Goal: Use online tool/utility: Utilize a website feature to perform a specific function

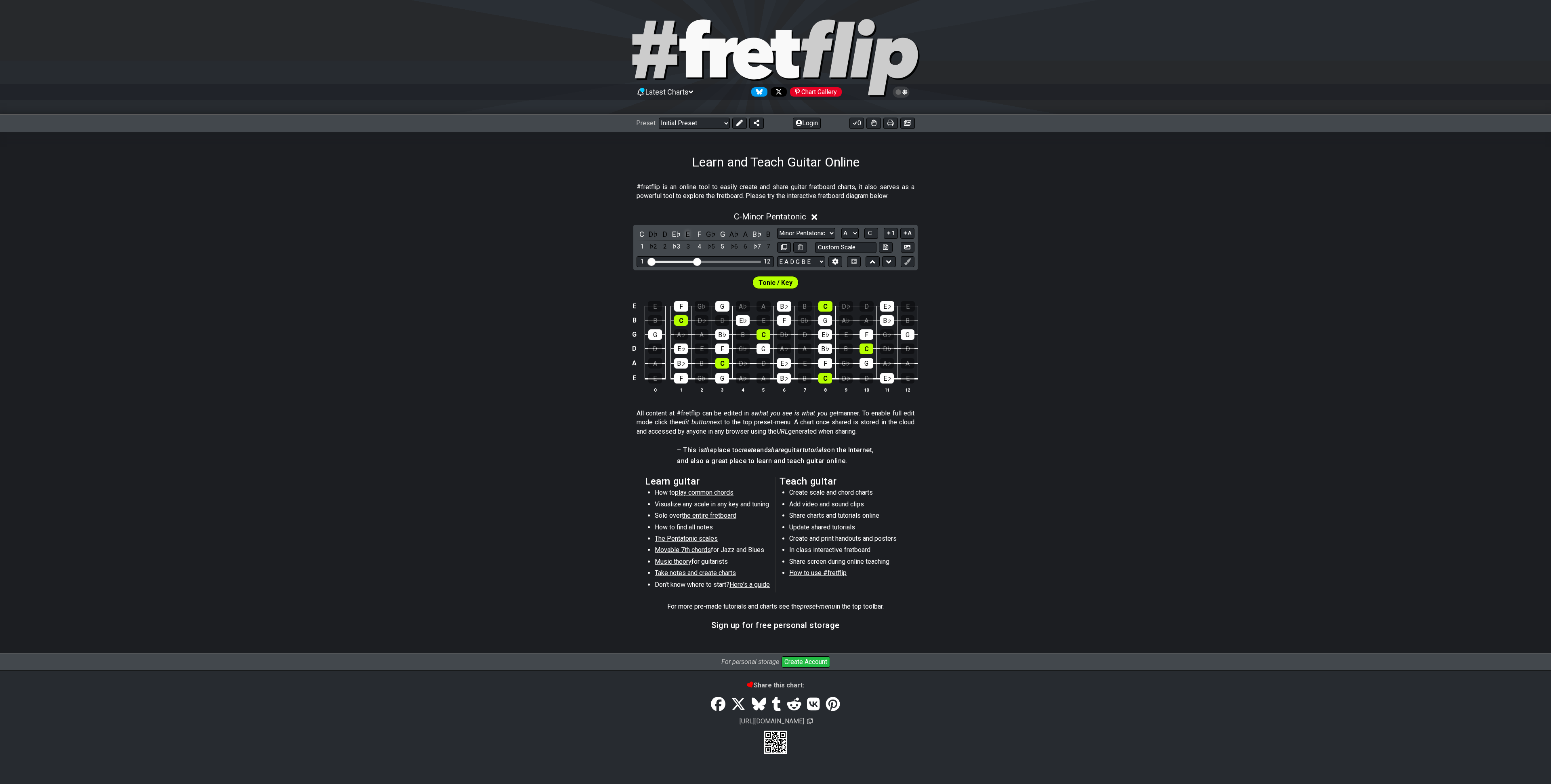
click at [688, 233] on div "E" at bounding box center [688, 233] width 11 height 11
select select "C"
click at [814, 235] on select "Minor Pentatonic Click to edit Minor Pentatonic Major Pentatonic Minor Blues Ma…" at bounding box center [806, 233] width 58 height 11
select select "Minor / Aeolian"
click at [777, 228] on select "Minor Pentatonic Click to edit Minor Pentatonic Major Pentatonic Minor Blues Ma…" at bounding box center [806, 233] width 58 height 11
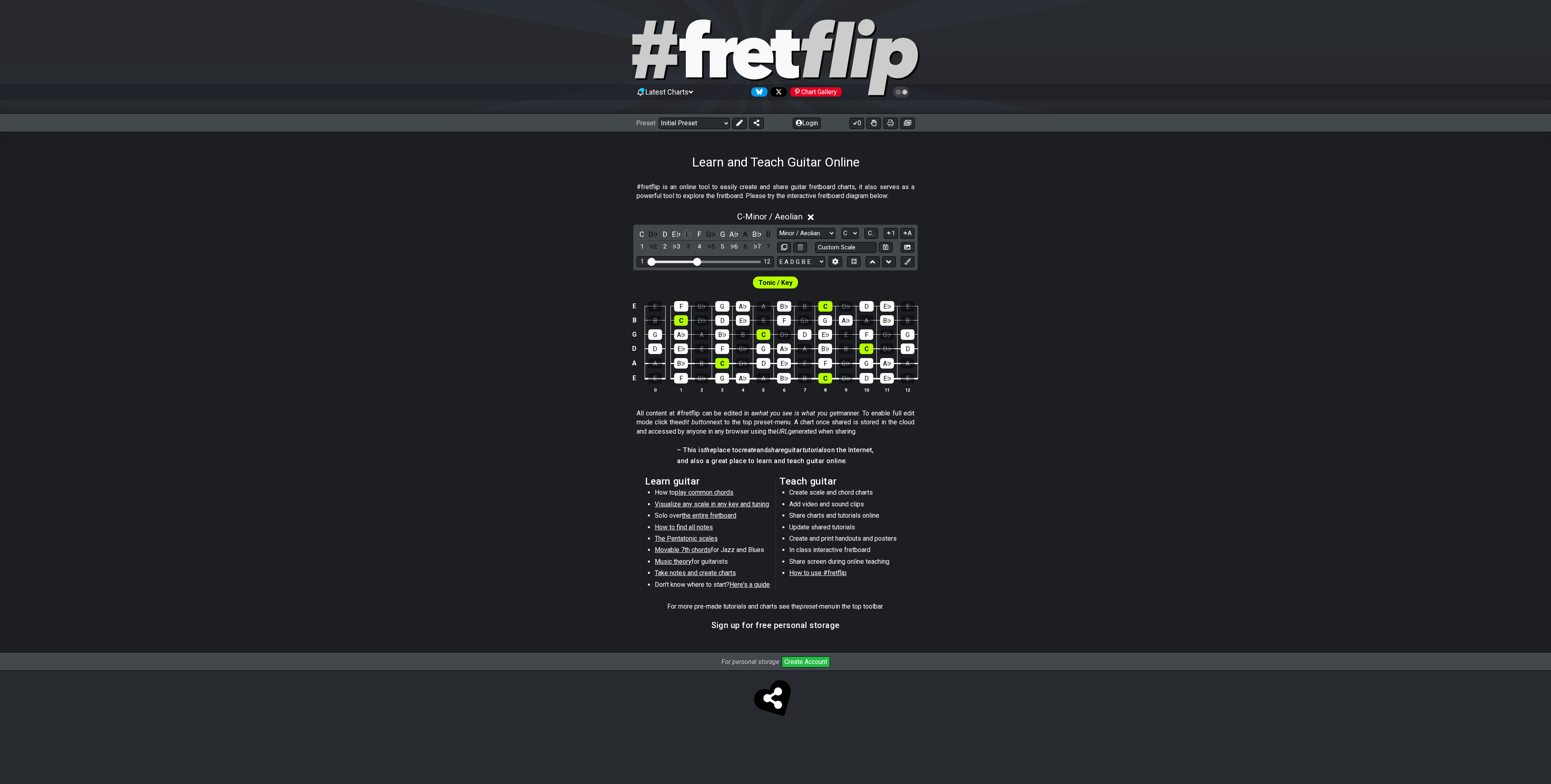
click at [688, 232] on div "E" at bounding box center [688, 233] width 11 height 11
click at [686, 232] on div "E" at bounding box center [688, 233] width 11 height 11
click at [686, 236] on div "E" at bounding box center [688, 233] width 11 height 11
click at [639, 233] on div "C" at bounding box center [642, 233] width 11 height 11
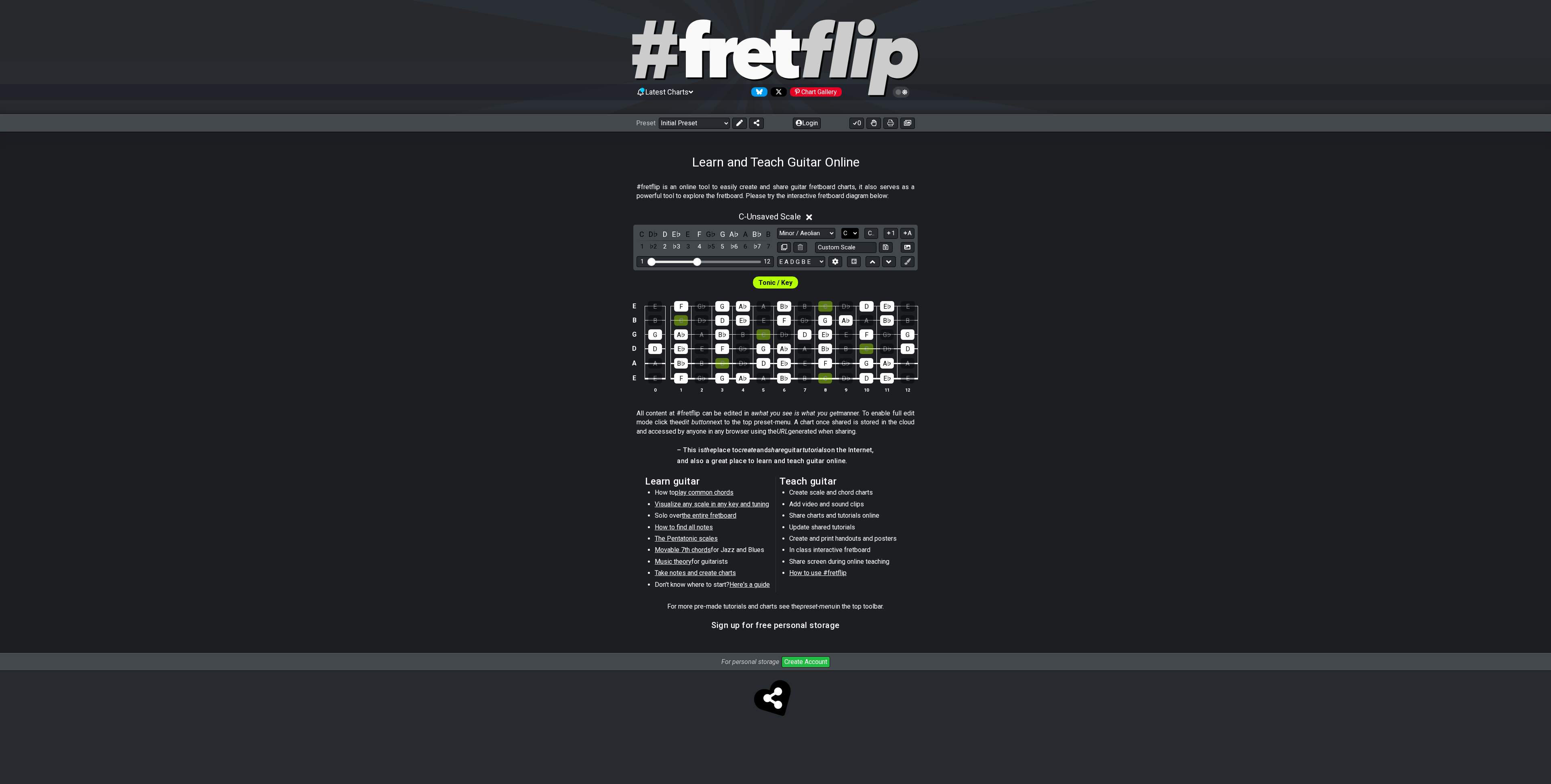
click at [850, 231] on select "A♭ A A♯ B♭ B C C♯ D♭ D D♯ E♭ E F F♯ G♭ G G♯" at bounding box center [850, 233] width 17 height 11
select select "E"
click at [841, 228] on select "A♭ A A♯ B♭ B C C♯ D♭ D D♯ E♭ E F F♯ G♭ G G♯" at bounding box center [850, 233] width 17 height 11
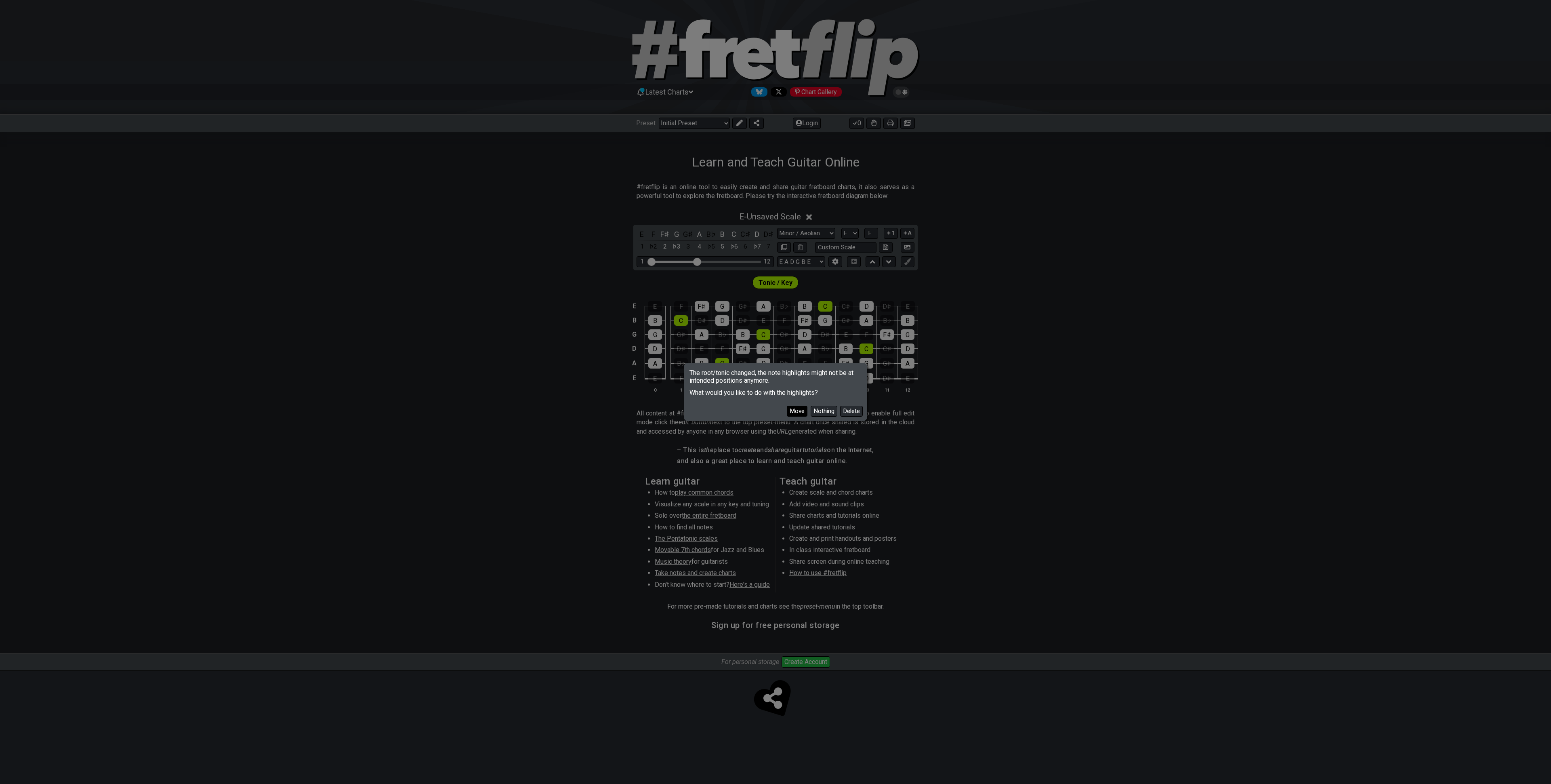
click at [797, 411] on button "Move" at bounding box center [797, 411] width 20 height 11
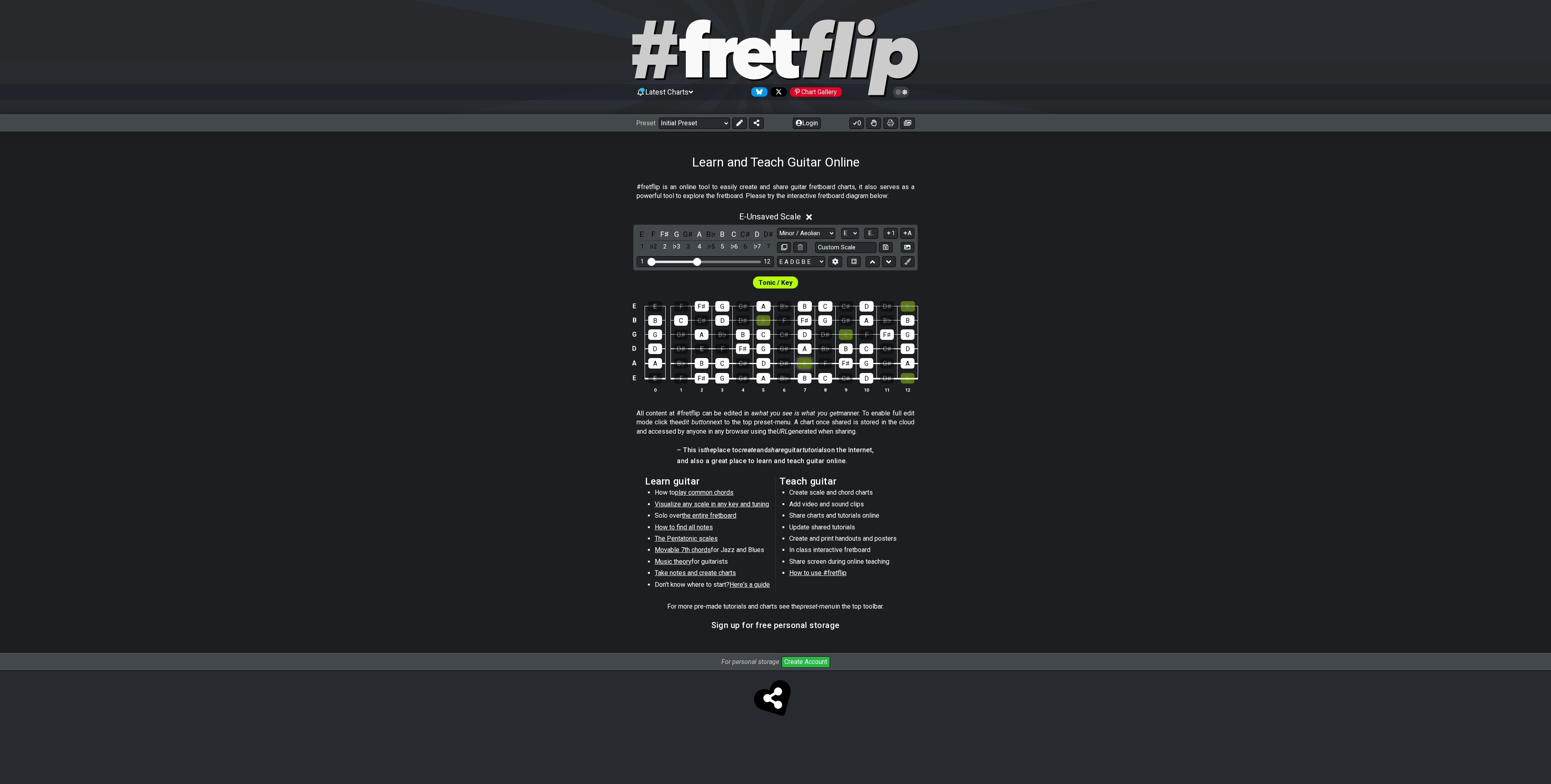
click at [805, 361] on div "E" at bounding box center [805, 363] width 14 height 11
